Goal: Navigation & Orientation: Find specific page/section

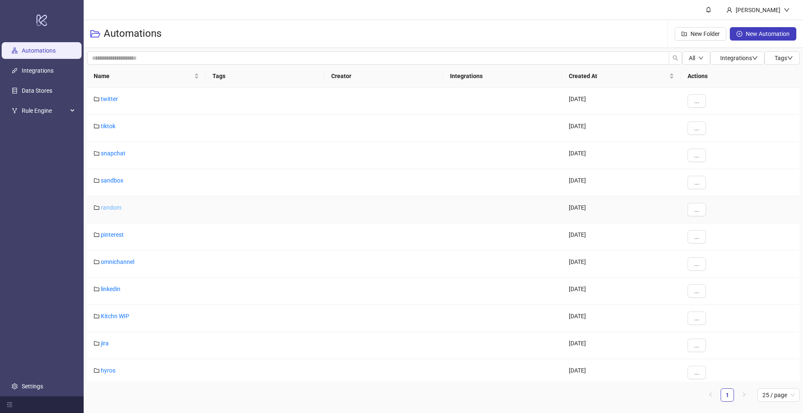
click at [110, 206] on link "random" at bounding box center [111, 207] width 20 height 7
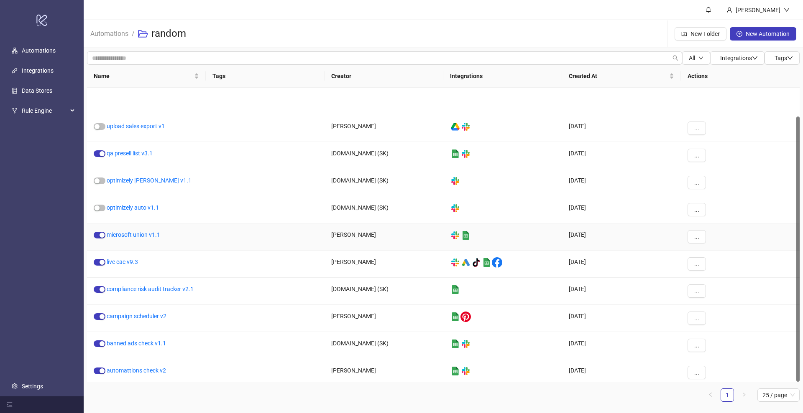
scroll to position [32, 0]
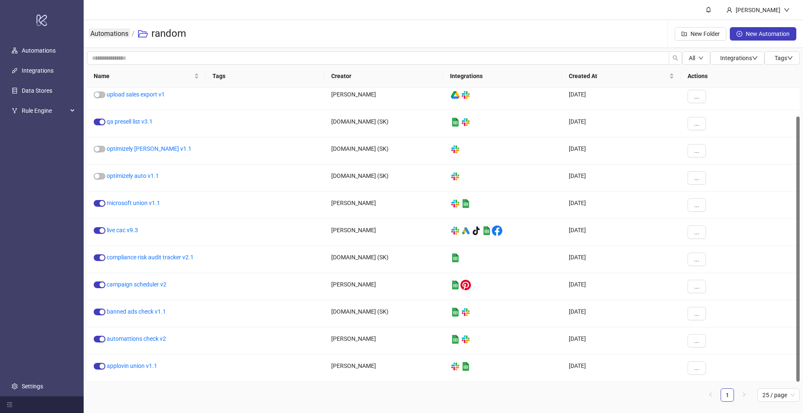
click at [98, 30] on link "Automations" at bounding box center [109, 32] width 41 height 9
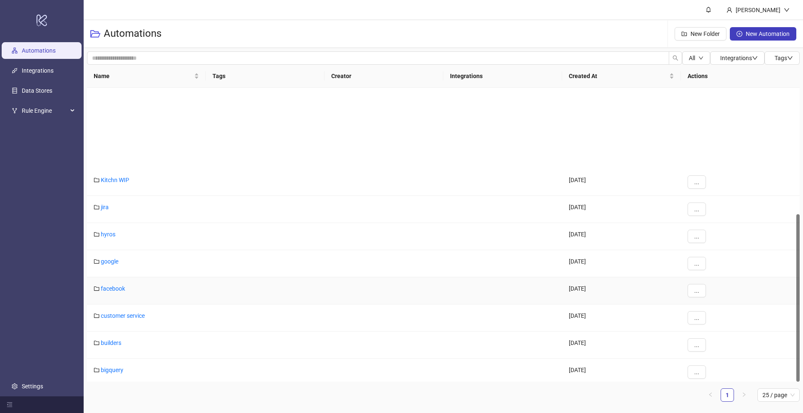
scroll to position [222, 0]
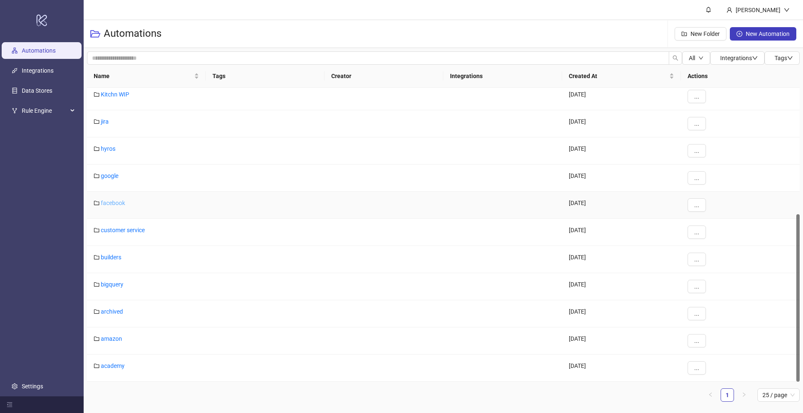
click at [113, 202] on link "facebook" at bounding box center [113, 203] width 24 height 7
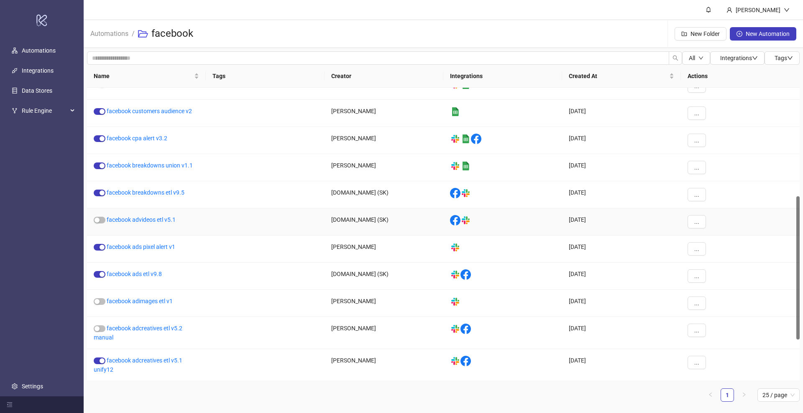
scroll to position [308, 0]
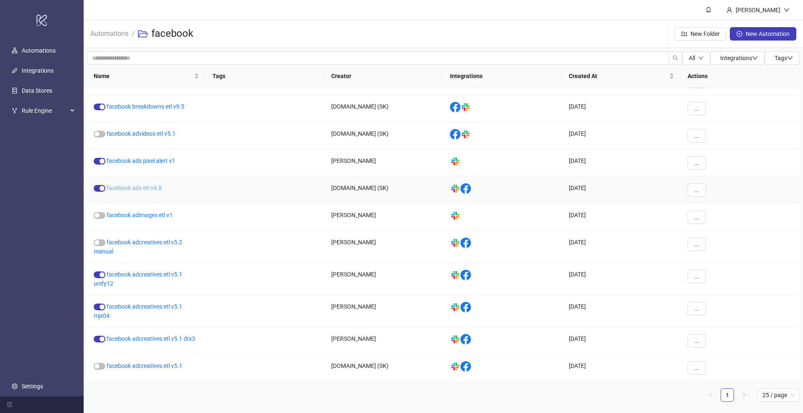
click at [152, 189] on link "facebook ads etl v9.8" at bounding box center [134, 188] width 55 height 7
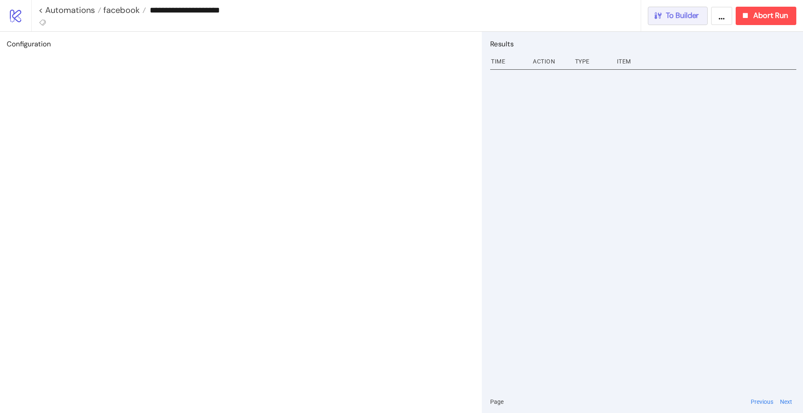
click at [683, 18] on span "To Builder" at bounding box center [681, 16] width 33 height 10
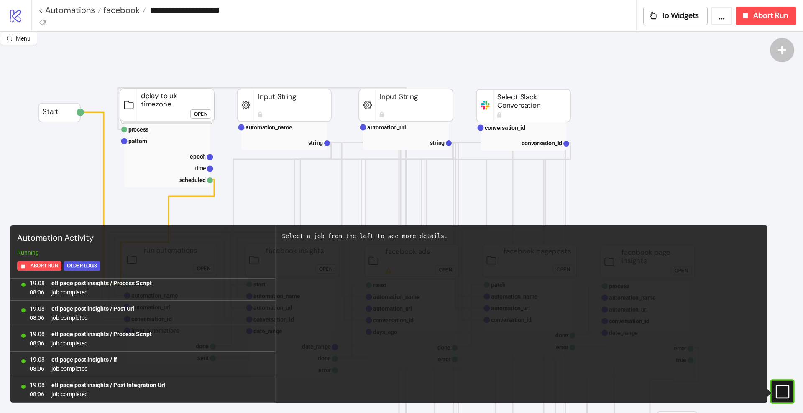
scroll to position [6173, 0]
click at [785, 389] on icon "#e9k1n36qviq57_to { animation: e9k1n36qviq57_to__to 2000ms linear infinite norm…" at bounding box center [781, 392] width 15 height 15
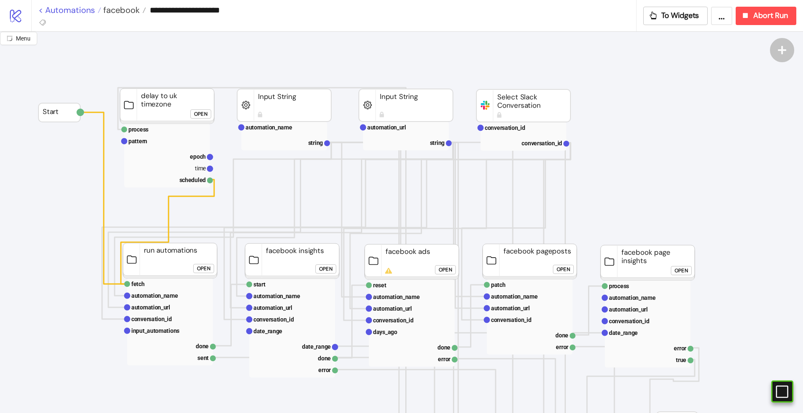
click at [68, 10] on link "< Automations" at bounding box center [69, 10] width 63 height 8
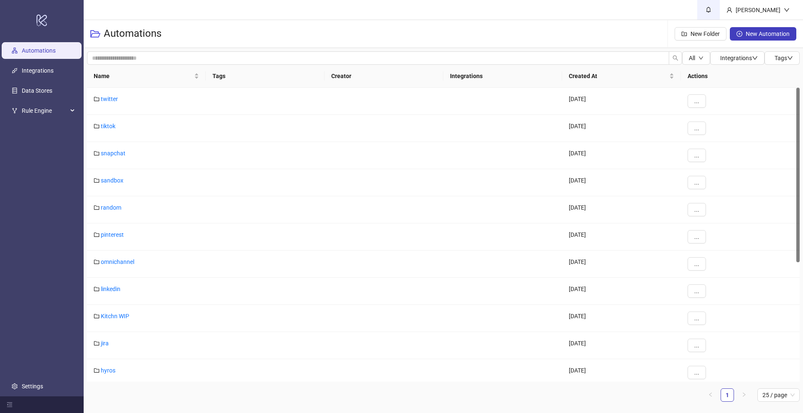
click at [711, 9] on icon "bell" at bounding box center [708, 10] width 6 height 6
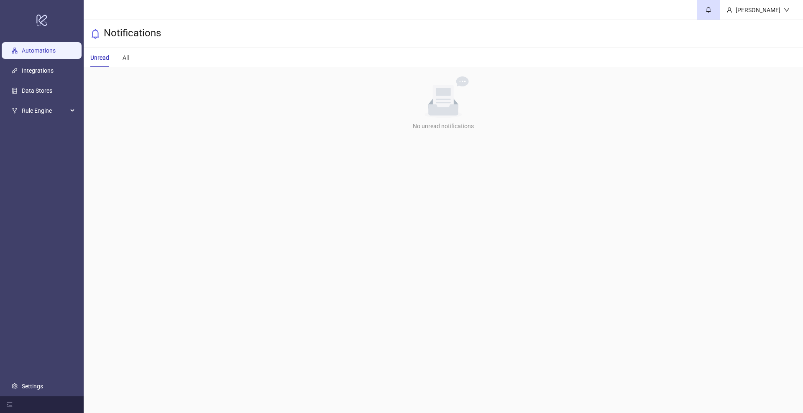
click at [39, 54] on link "Automations" at bounding box center [39, 50] width 34 height 7
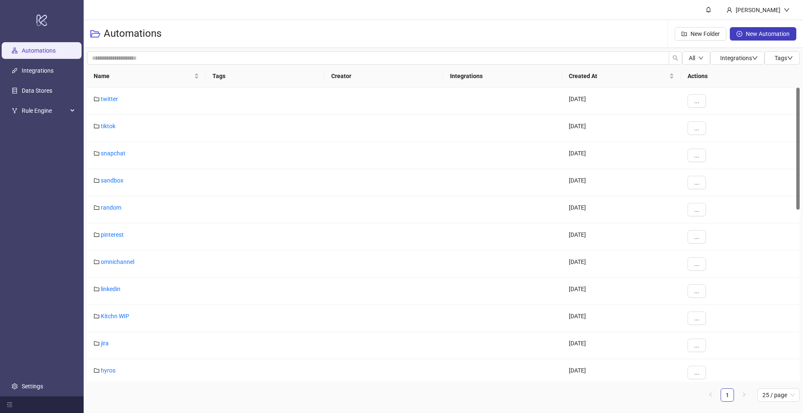
click at [39, 54] on link "Automations" at bounding box center [39, 50] width 34 height 7
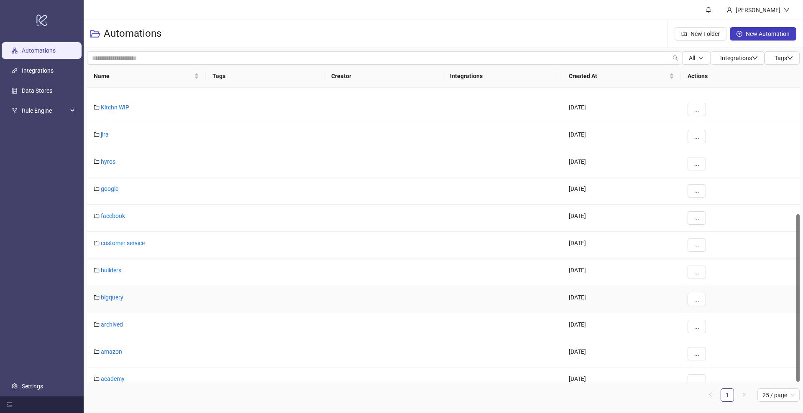
scroll to position [222, 0]
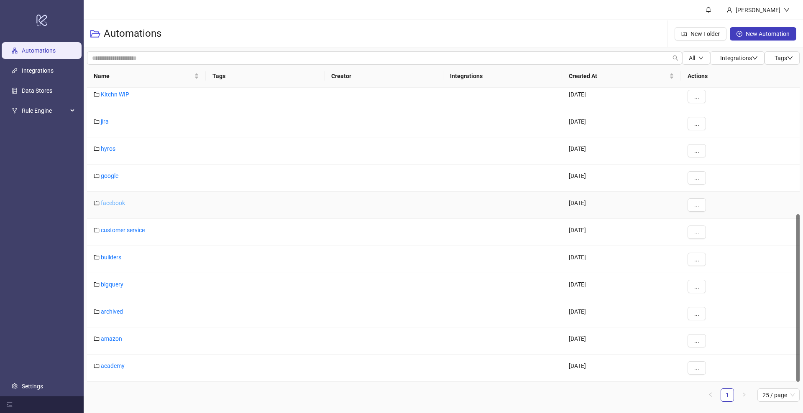
click at [111, 204] on link "facebook" at bounding box center [113, 203] width 24 height 7
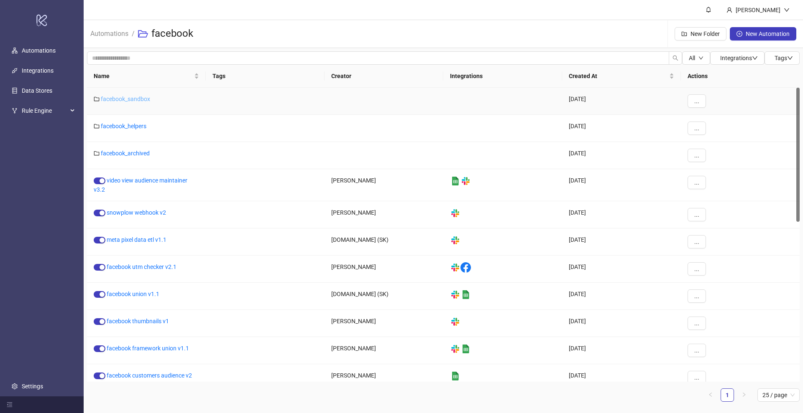
click at [138, 100] on link "facebook_sandbox" at bounding box center [125, 99] width 49 height 7
